Goal: Check status: Check status

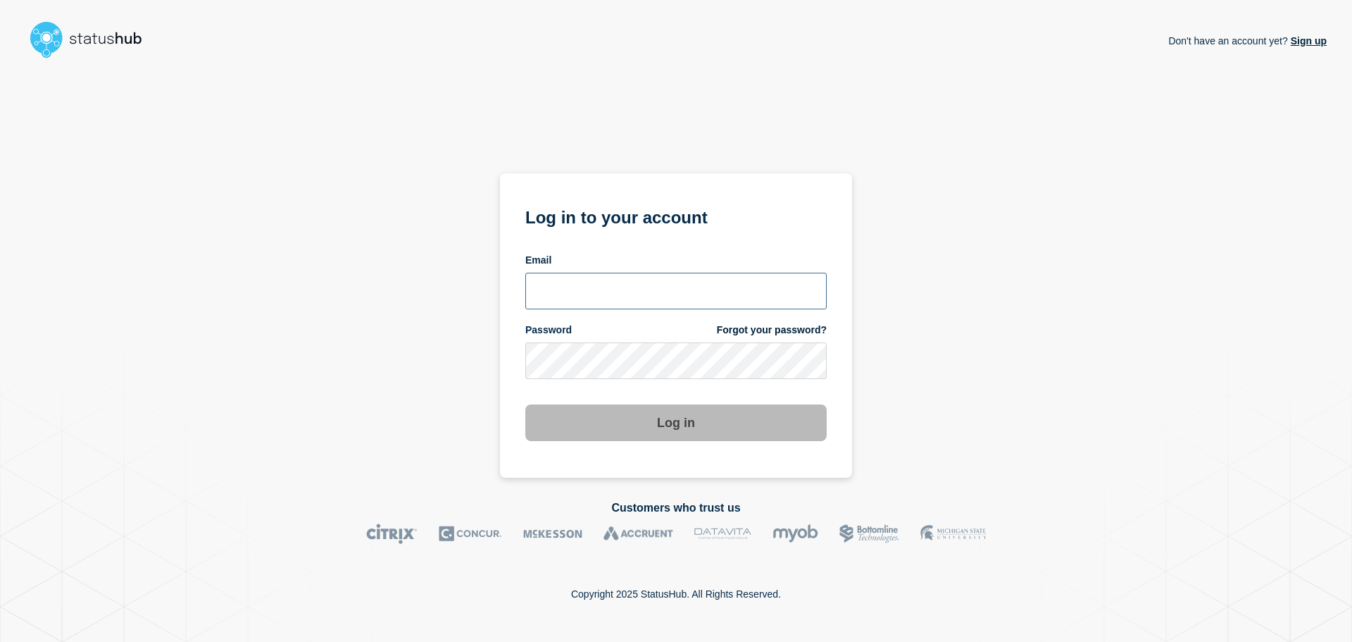
type input "[EMAIL_ADDRESS][DOMAIN_NAME]"
click at [585, 439] on button "Log in" at bounding box center [675, 422] width 301 height 37
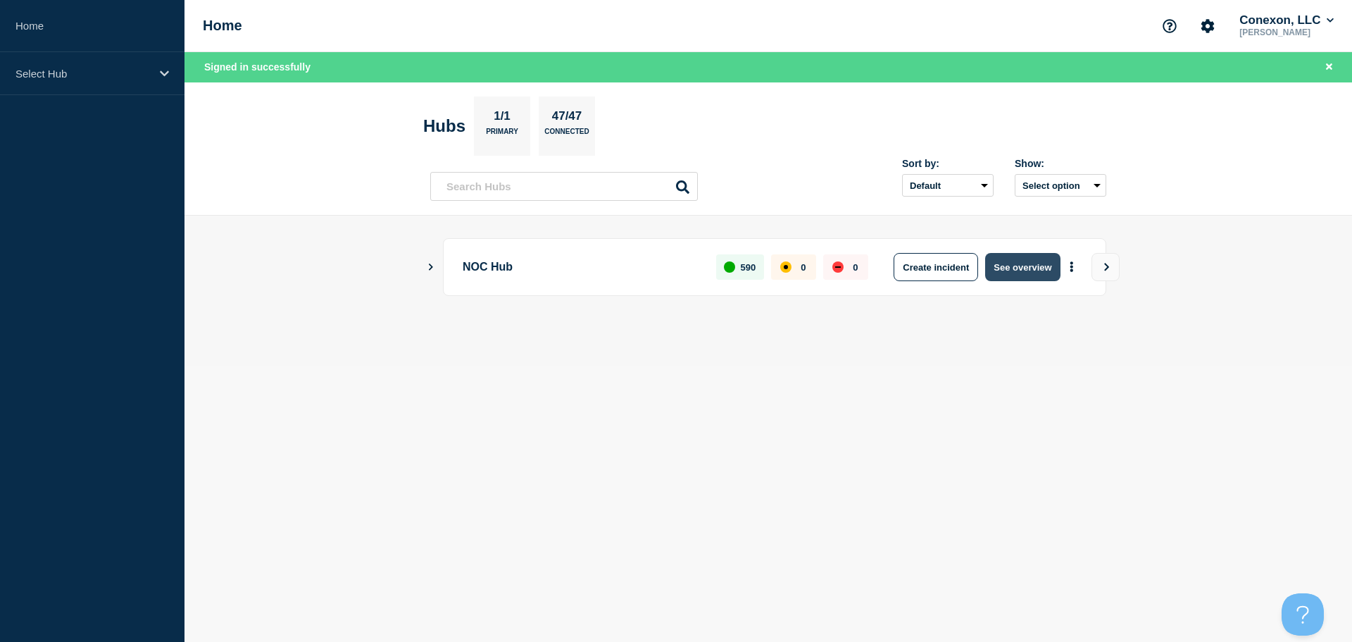
click at [1037, 265] on button "See overview" at bounding box center [1022, 267] width 75 height 28
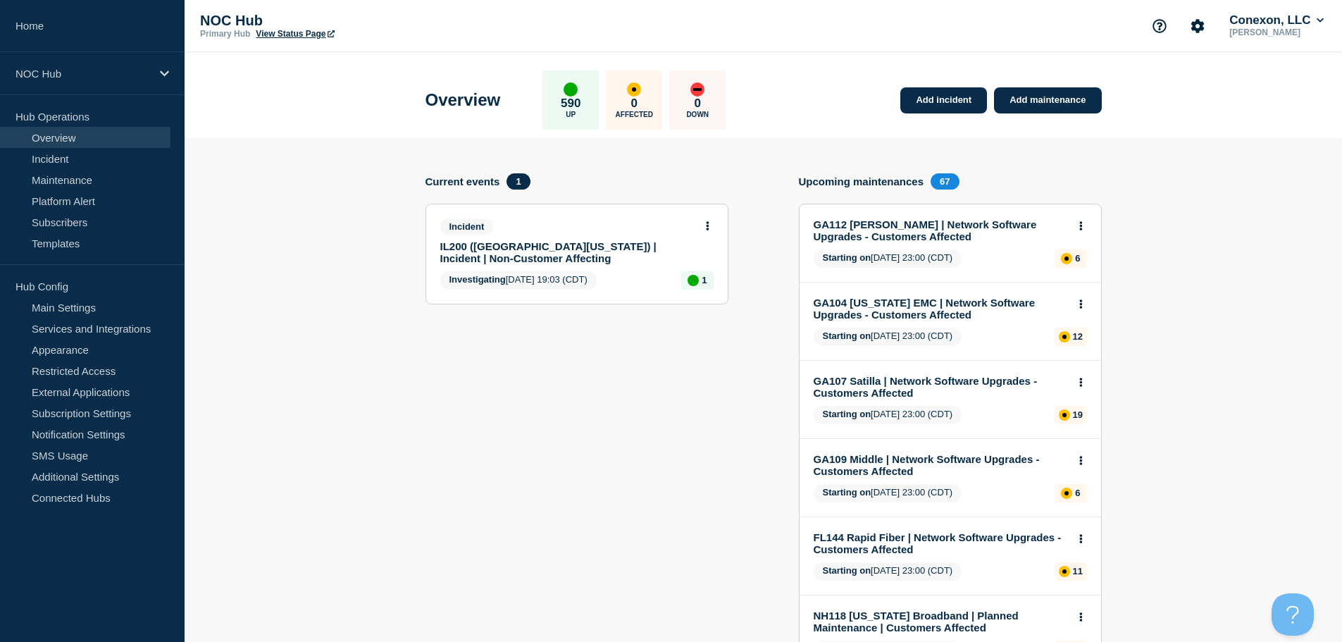
click at [556, 243] on link "IL200 (Southern Illinois) | Incident | Non-Customer Affecting" at bounding box center [567, 252] width 254 height 24
click at [558, 402] on section "Current events 1 Incident IL200 (Southern Illinois) | Incident | Non-Customer A…" at bounding box center [576, 612] width 303 height 879
